Goal: Communication & Community: Ask a question

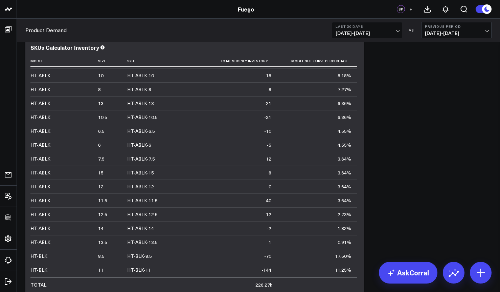
scroll to position [898, 0]
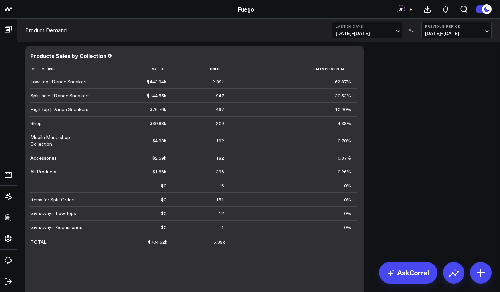
scroll to position [0, 0]
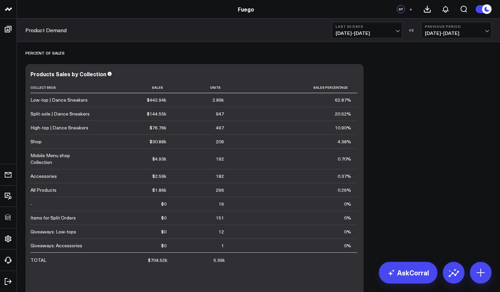
click at [413, 16] on div "SP +" at bounding box center [435, 9] width 76 height 18
click at [412, 12] on button "+" at bounding box center [411, 9] width 8 height 8
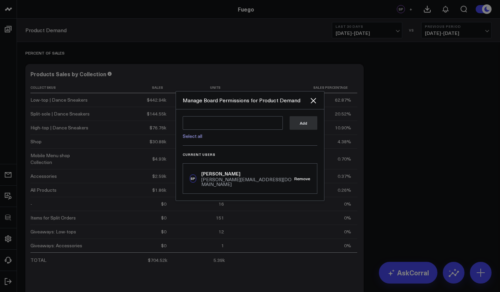
click at [197, 139] on link "Select all" at bounding box center [193, 136] width 20 height 6
type textarea "@CorralData Support @Kevin Weschler @Matt Rehurek @Lan Tran"
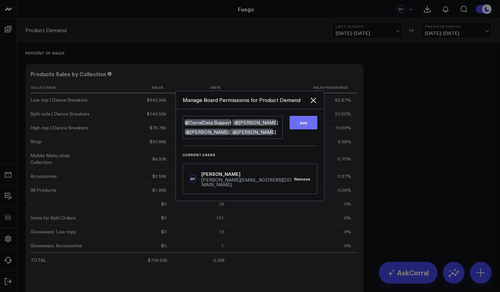
click at [305, 129] on button "Add" at bounding box center [304, 123] width 28 height 14
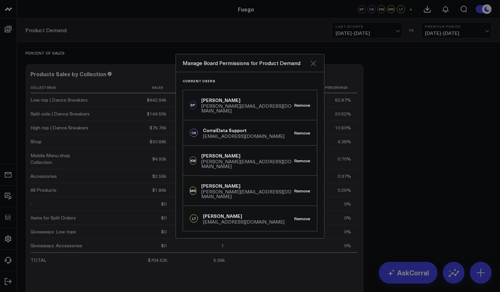
click at [316, 67] on icon "Close" at bounding box center [313, 63] width 8 height 8
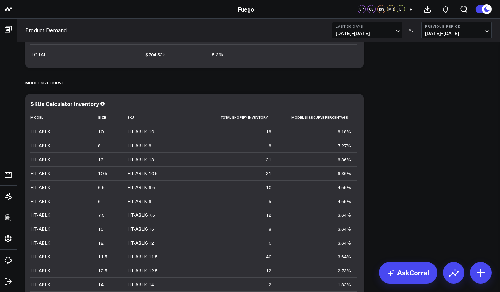
scroll to position [790, 0]
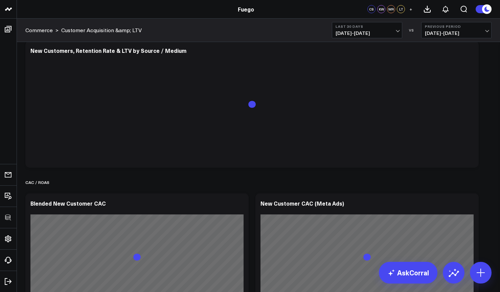
scroll to position [1412, 0]
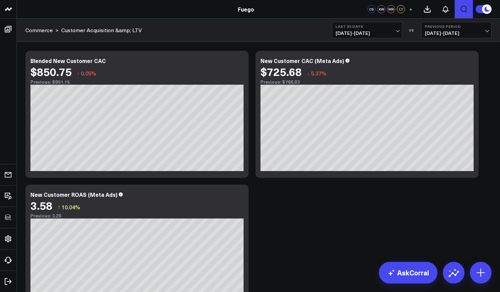
click at [464, 8] on icon "Open search" at bounding box center [464, 9] width 8 height 8
type input "top performing"
click at [296, 26] on button "submit" at bounding box center [300, 30] width 8 height 8
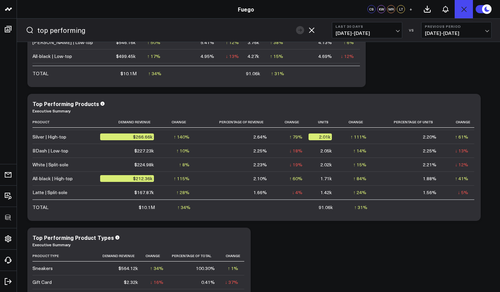
scroll to position [159, 0]
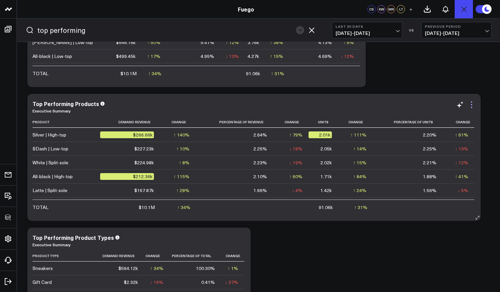
click at [472, 104] on icon at bounding box center [472, 105] width 8 height 8
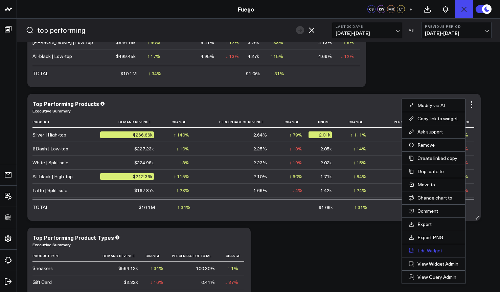
click at [424, 248] on button "Edit Widget" at bounding box center [434, 250] width 50 height 6
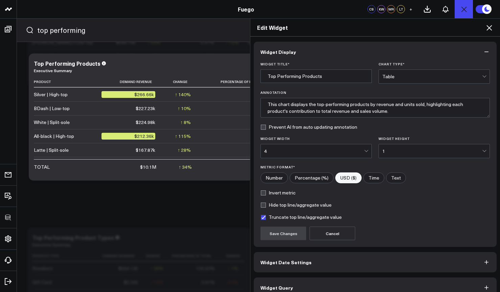
click at [293, 283] on button "Widget Query" at bounding box center [375, 287] width 243 height 20
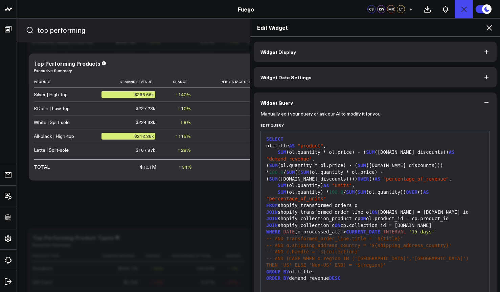
click at [489, 30] on icon at bounding box center [489, 28] width 8 height 8
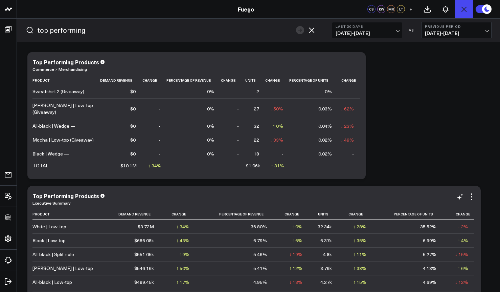
scroll to position [816, 0]
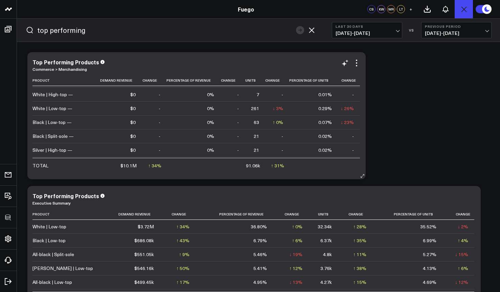
click at [62, 67] on link "Commerce > Merchandising" at bounding box center [59, 68] width 54 height 5
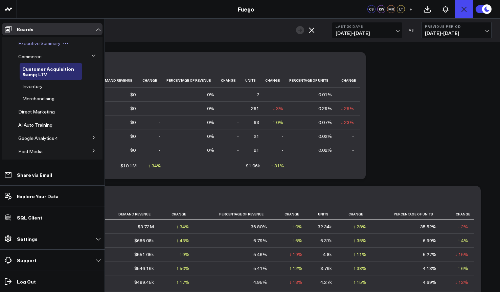
click at [23, 43] on span "Executive Summary" at bounding box center [39, 43] width 42 height 6
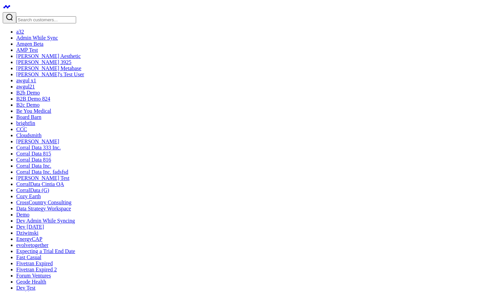
click at [10, 8] on icon at bounding box center [8, 6] width 3 height 3
click at [6, 11] on icon at bounding box center [7, 7] width 8 height 8
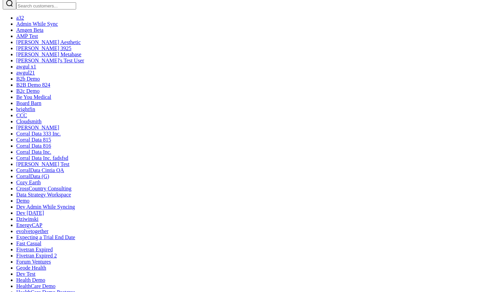
scroll to position [447, 0]
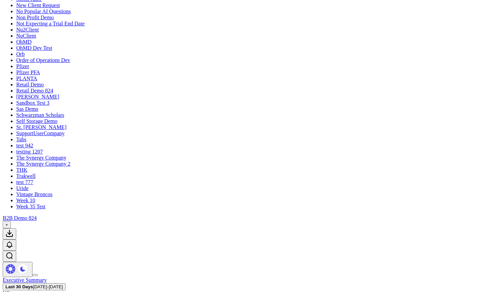
click at [63, 284] on span "[DATE] - [DATE]" at bounding box center [48, 286] width 30 height 5
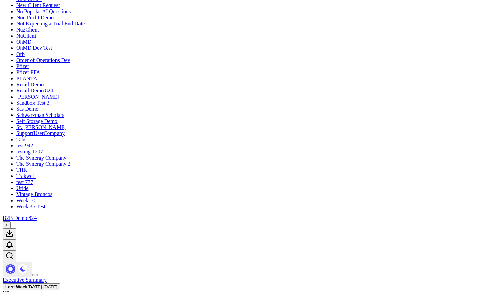
type textarea "Testing ask support notifications."
